Goal: Transaction & Acquisition: Book appointment/travel/reservation

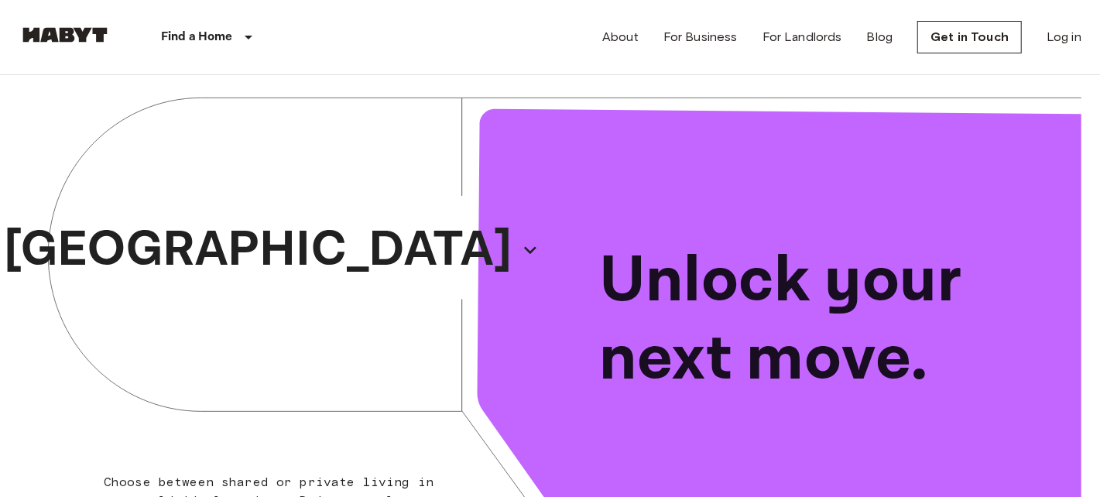
click at [740, 335] on p "Unlock your next move." at bounding box center [829, 320] width 458 height 156
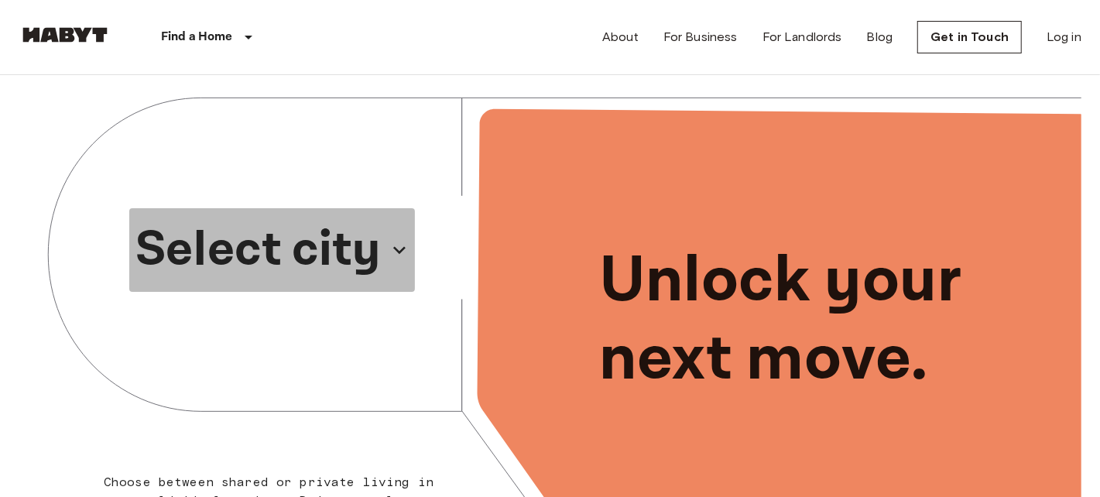
click at [385, 239] on button "Select city" at bounding box center [272, 250] width 286 height 84
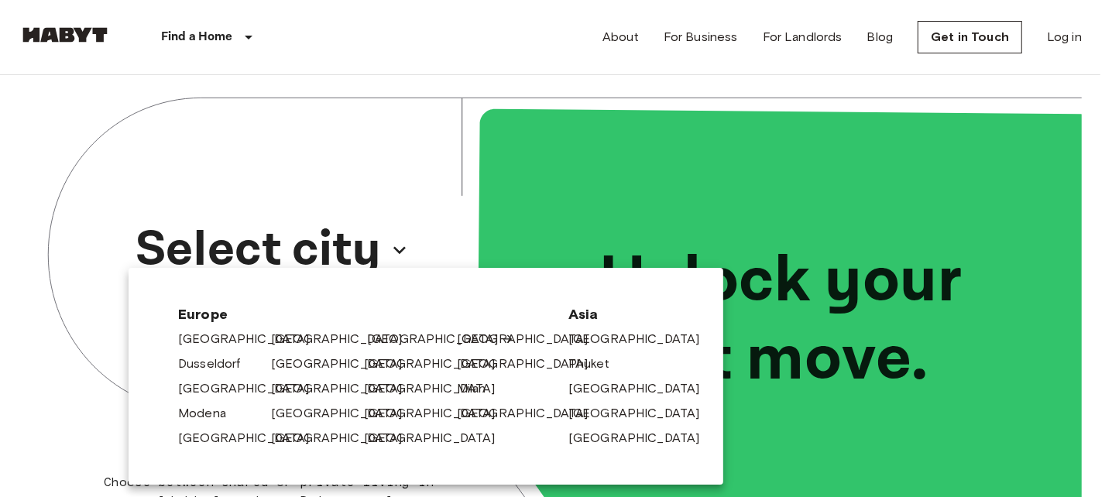
click at [383, 335] on link "[GEOGRAPHIC_DATA]" at bounding box center [440, 339] width 147 height 19
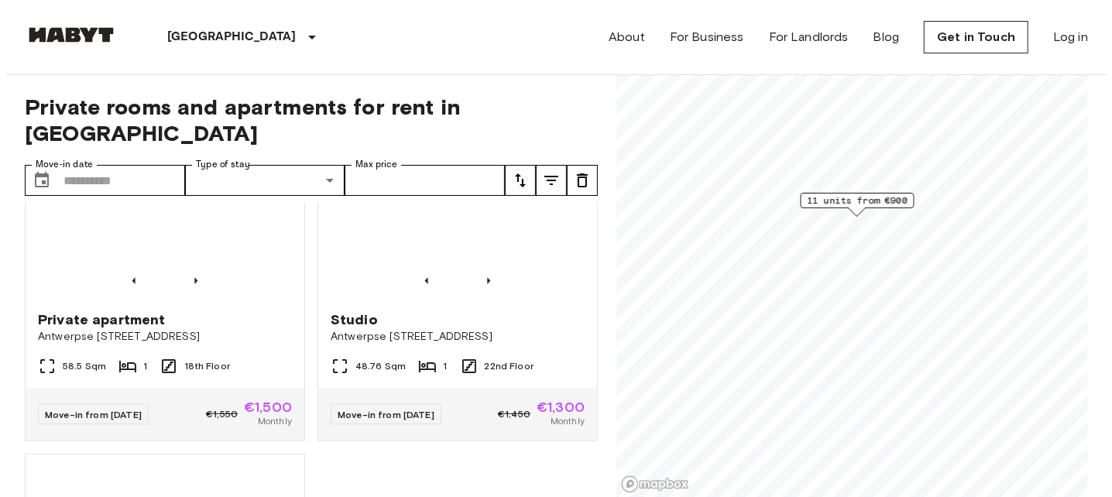
scroll to position [1571, 0]
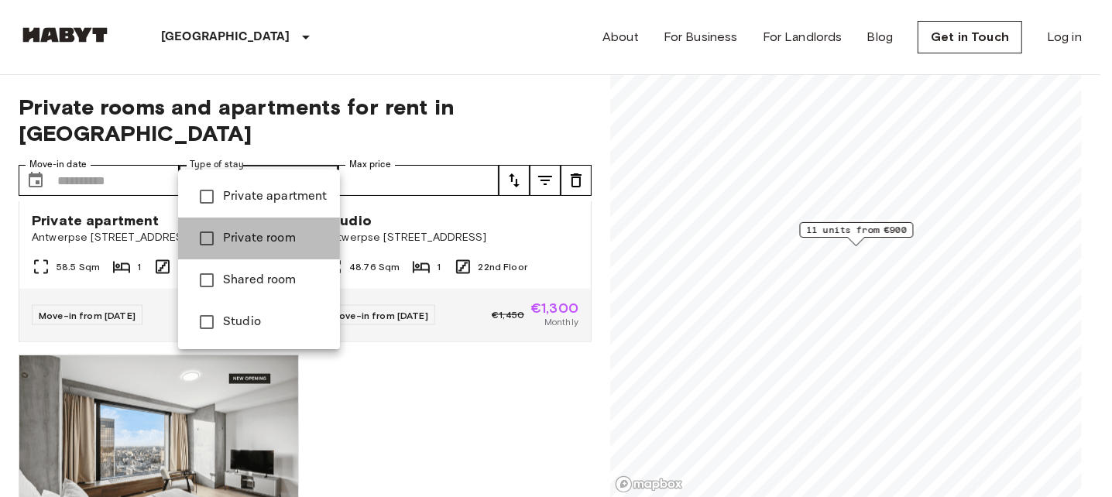
click at [287, 241] on span "Private room" at bounding box center [275, 238] width 105 height 19
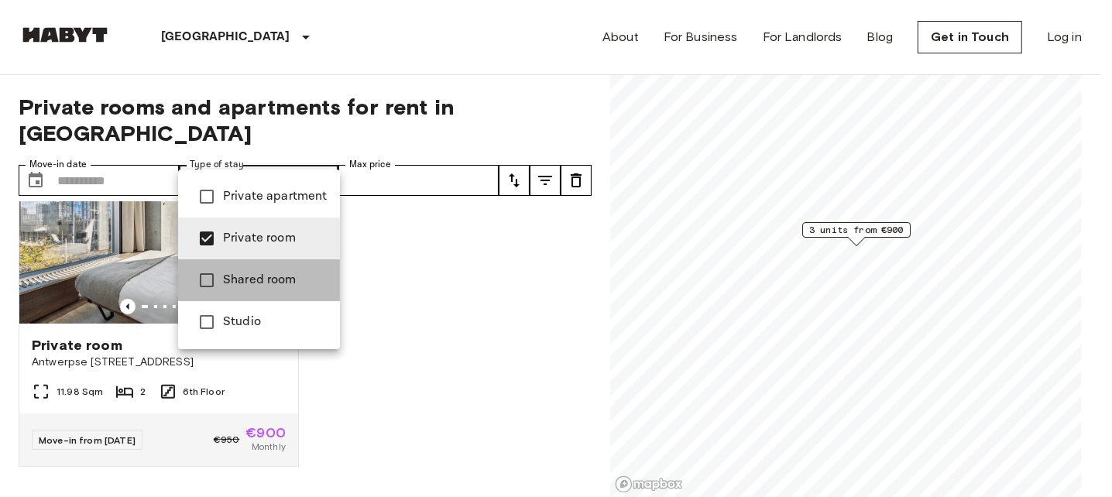
click at [282, 280] on span "Shared room" at bounding box center [275, 280] width 105 height 19
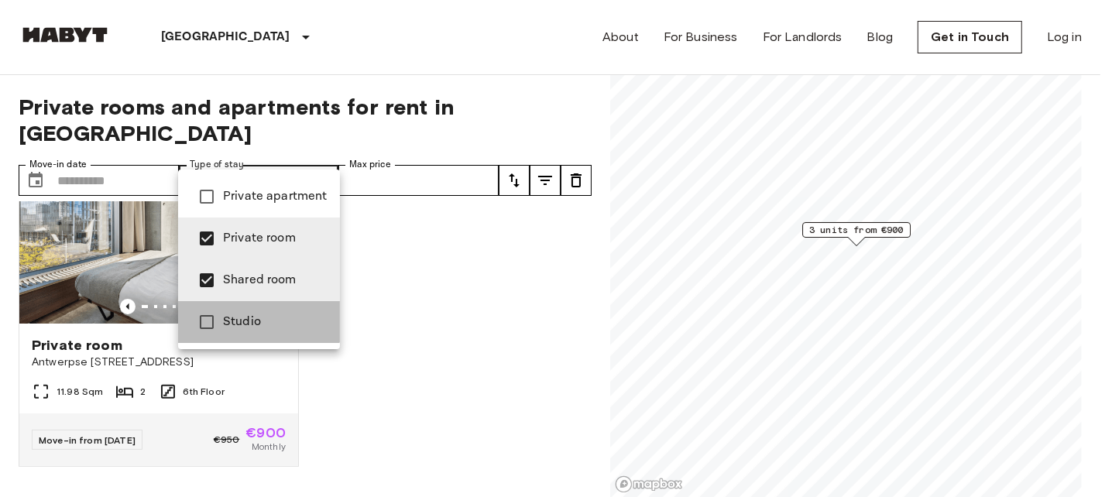
click at [258, 310] on li "Studio" at bounding box center [259, 322] width 162 height 42
type input "**********"
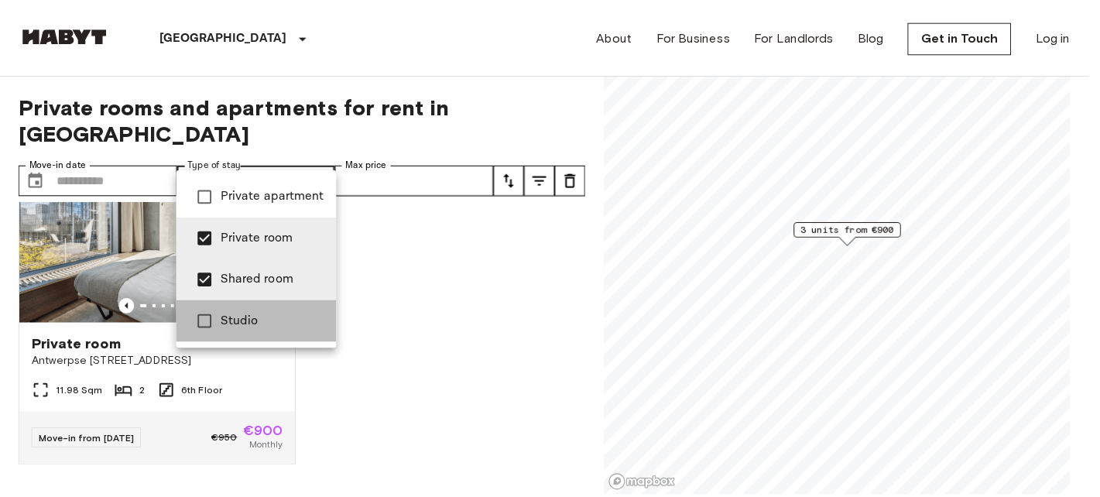
scroll to position [769, 0]
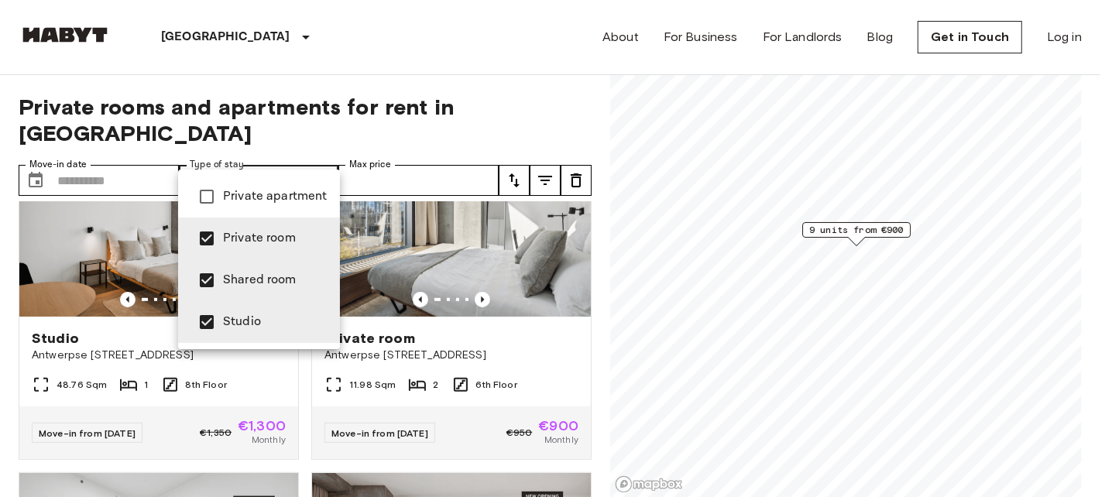
click at [590, 273] on div at bounding box center [556, 248] width 1112 height 497
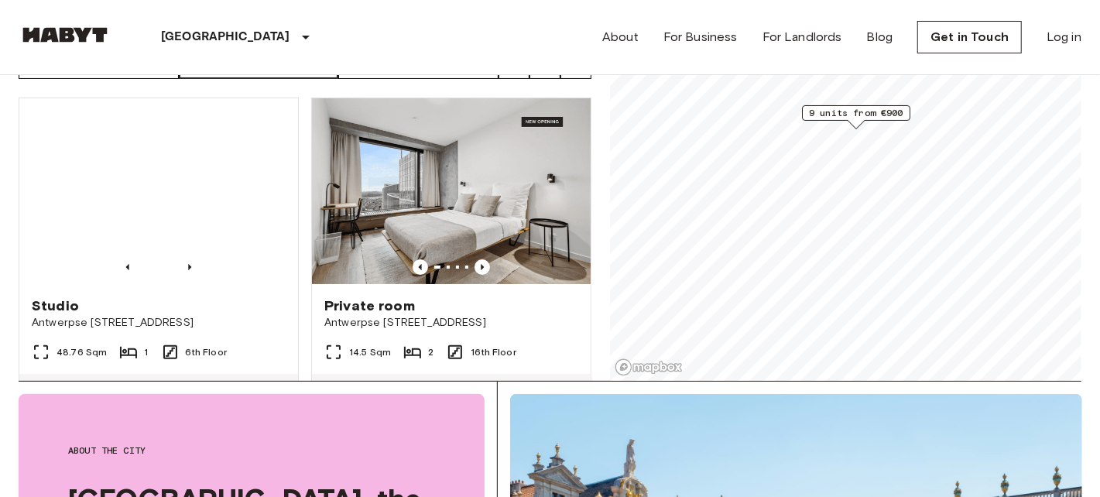
scroll to position [0, 0]
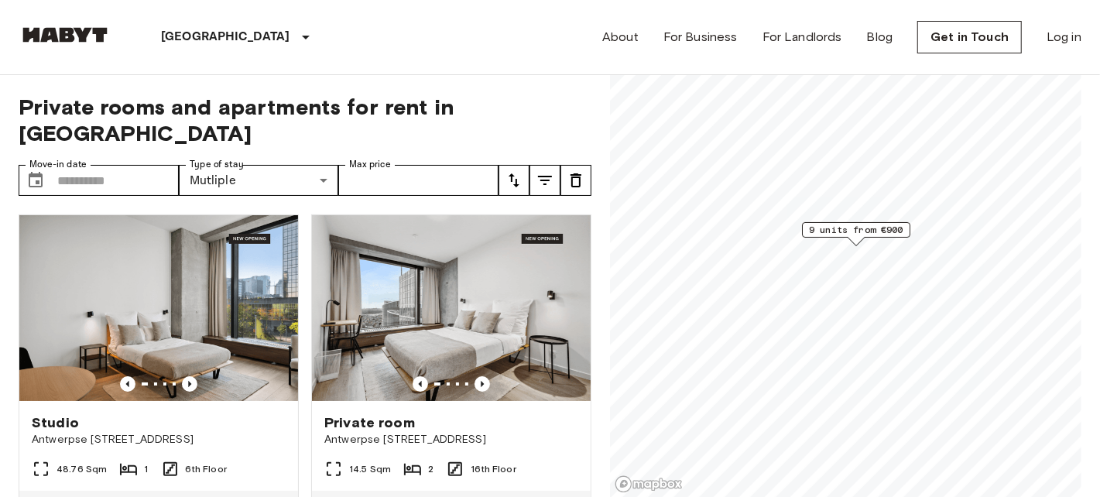
click at [48, 29] on img at bounding box center [65, 34] width 93 height 15
